Goal: Task Accomplishment & Management: Manage account settings

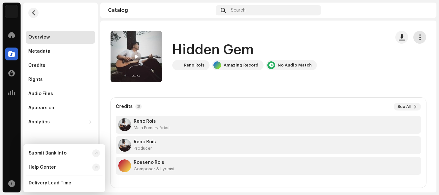
click at [418, 38] on span "button" at bounding box center [420, 37] width 6 height 5
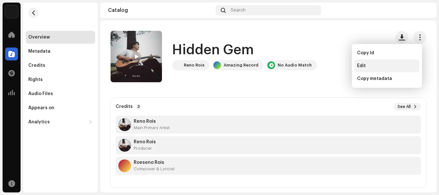
click at [380, 68] on div "Edit" at bounding box center [387, 65] width 60 height 5
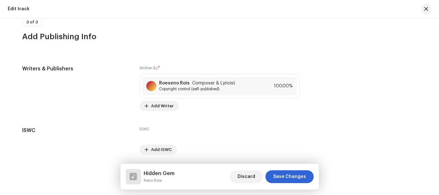
scroll to position [1509, 0]
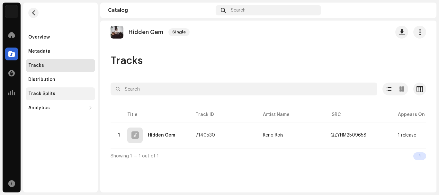
click at [46, 96] on div "Track Splits" at bounding box center [41, 93] width 27 height 5
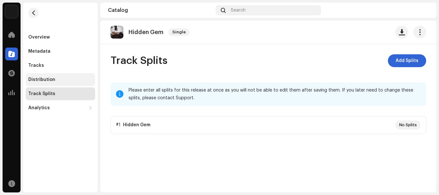
click at [56, 81] on div "Distribution" at bounding box center [60, 79] width 64 height 5
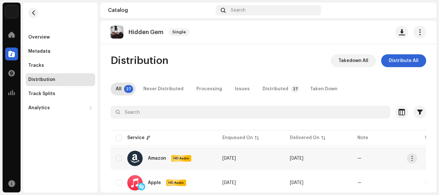
click at [306, 162] on td "[DATE]" at bounding box center [319, 158] width 68 height 23
click at [169, 160] on div "Amazon HD Audio" at bounding box center [159, 158] width 64 height 15
click at [129, 158] on div at bounding box center [134, 158] width 15 height 15
click at [404, 60] on span "Distribute All" at bounding box center [404, 60] width 30 height 13
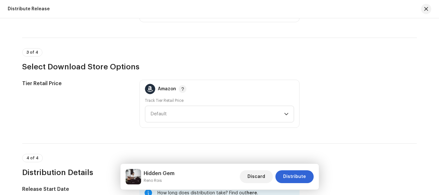
scroll to position [988, 0]
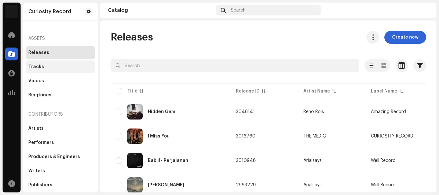
click at [71, 62] on div "Tracks" at bounding box center [60, 66] width 69 height 13
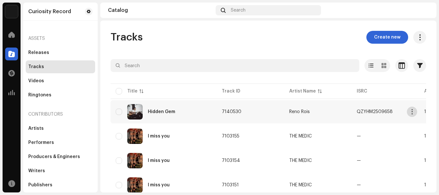
click at [413, 110] on span "button" at bounding box center [412, 111] width 5 height 5
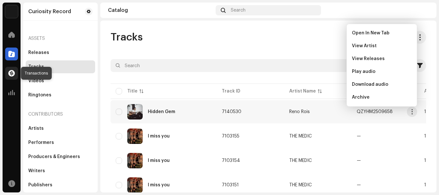
click at [8, 68] on div at bounding box center [11, 73] width 13 height 13
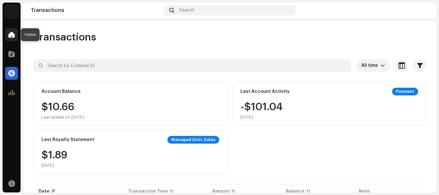
click at [7, 35] on div at bounding box center [11, 34] width 13 height 13
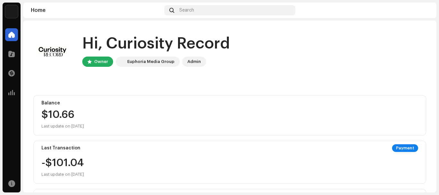
click at [188, 64] on div "Admin" at bounding box center [194, 62] width 14 height 8
click at [165, 60] on div "Euphoria Media Group" at bounding box center [150, 62] width 47 height 8
